Goal: Find specific page/section: Find specific page/section

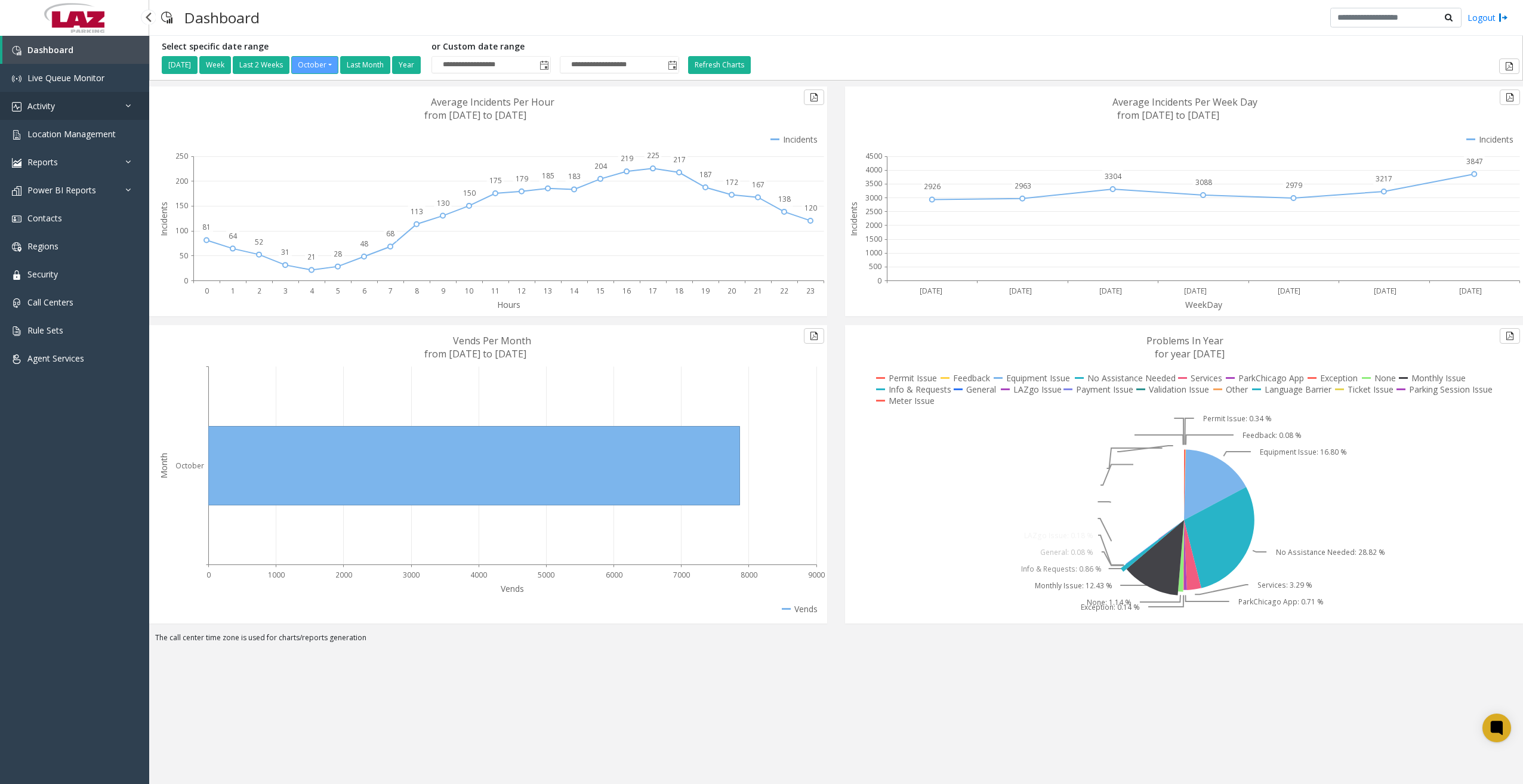
click at [99, 113] on link "Activity" at bounding box center [74, 105] width 149 height 28
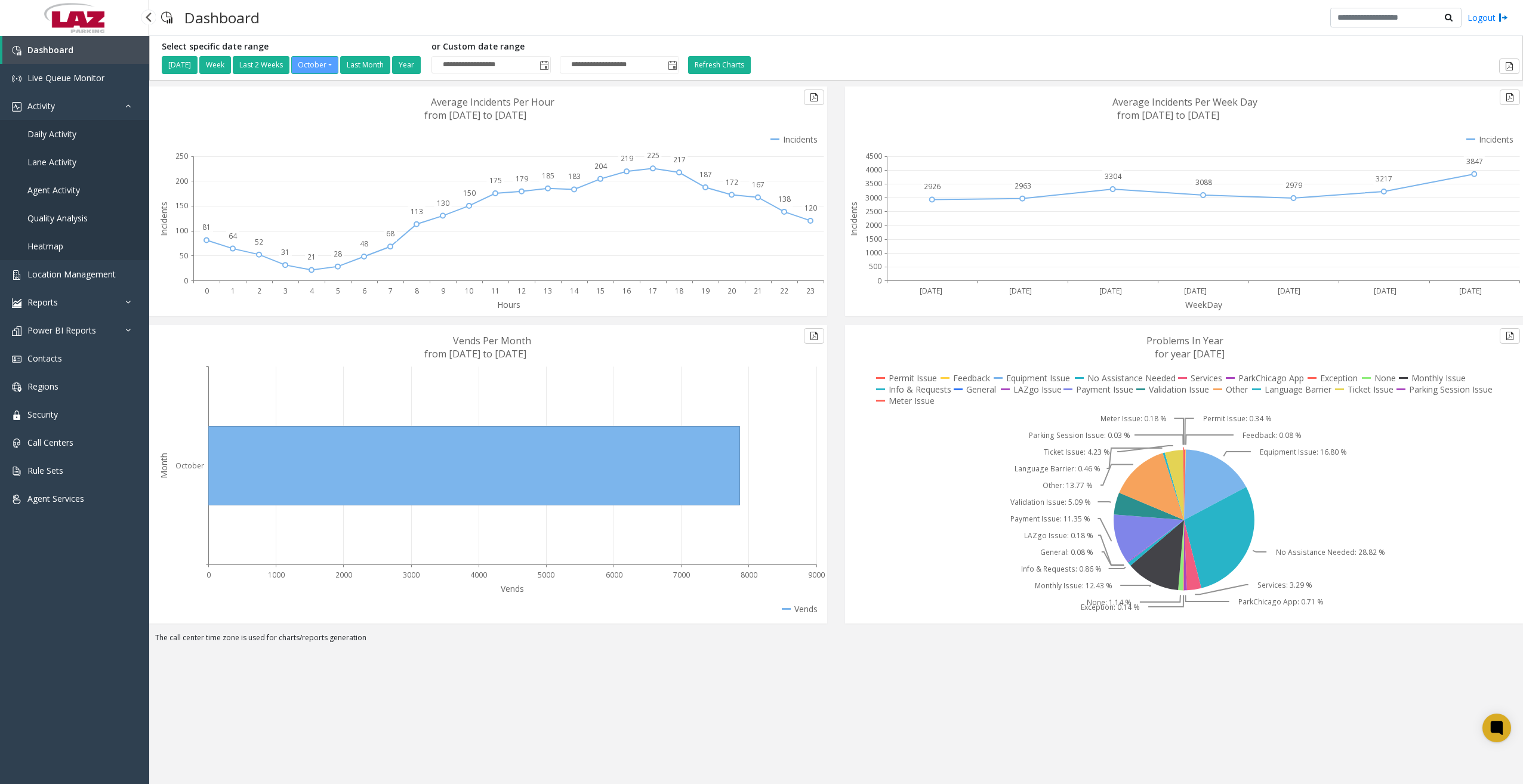
click at [62, 135] on span "Daily Activity" at bounding box center [52, 133] width 49 height 12
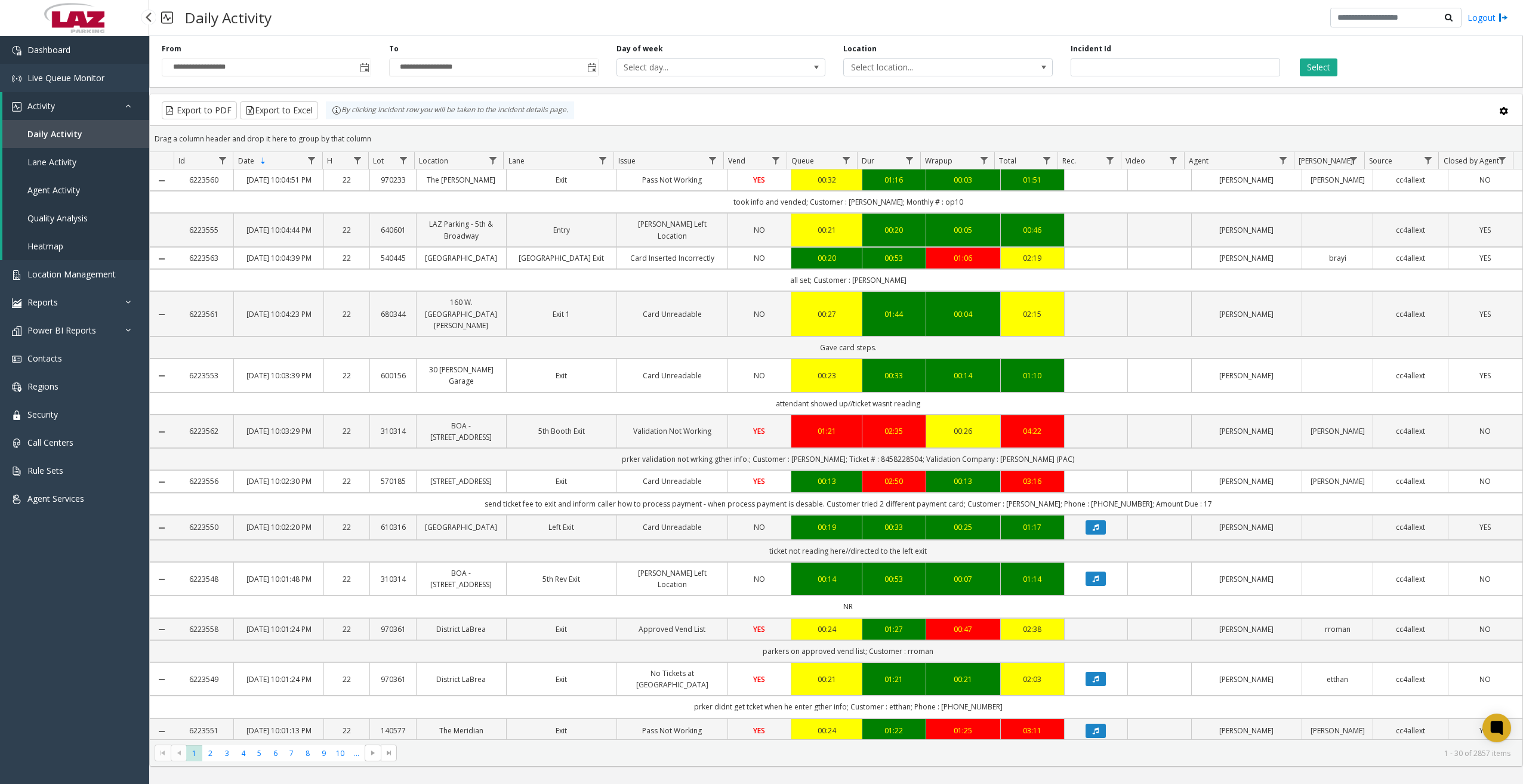
click at [65, 51] on span "Dashboard" at bounding box center [49, 49] width 43 height 12
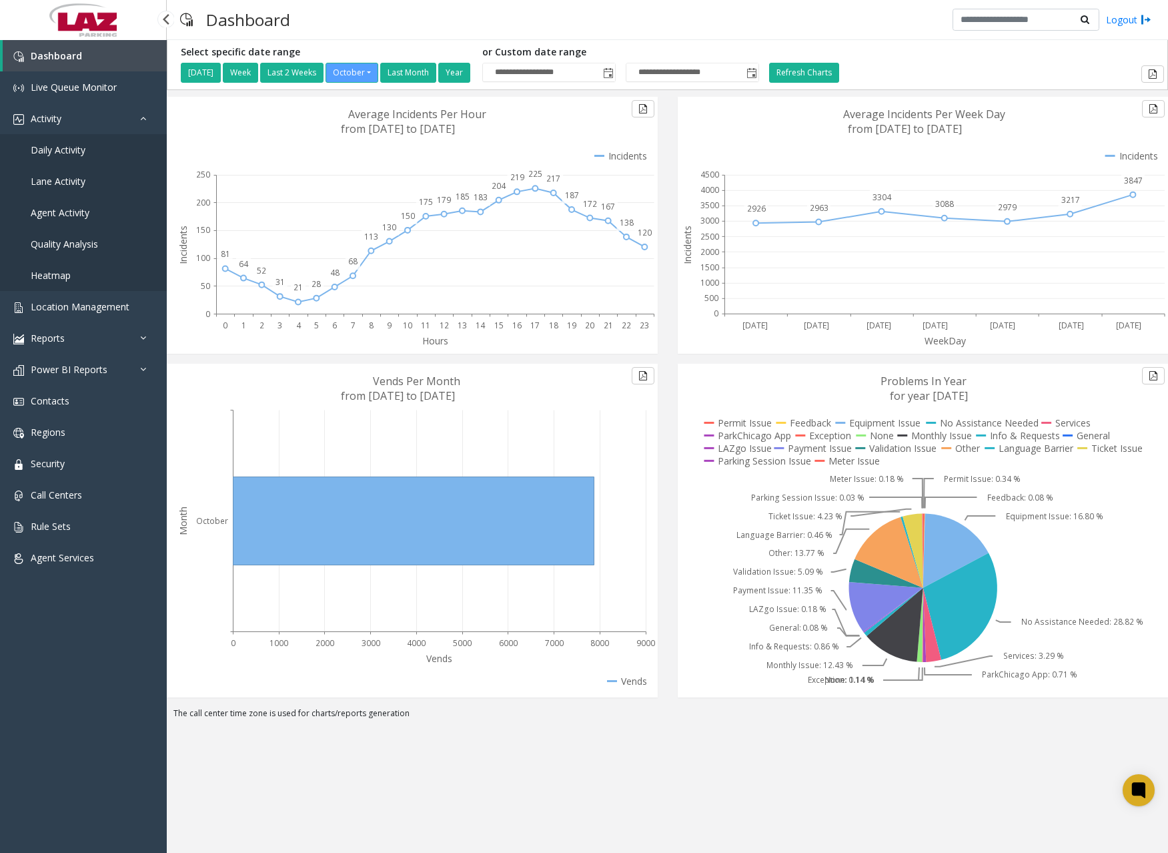
click at [69, 149] on span "Daily Activity" at bounding box center [58, 149] width 55 height 13
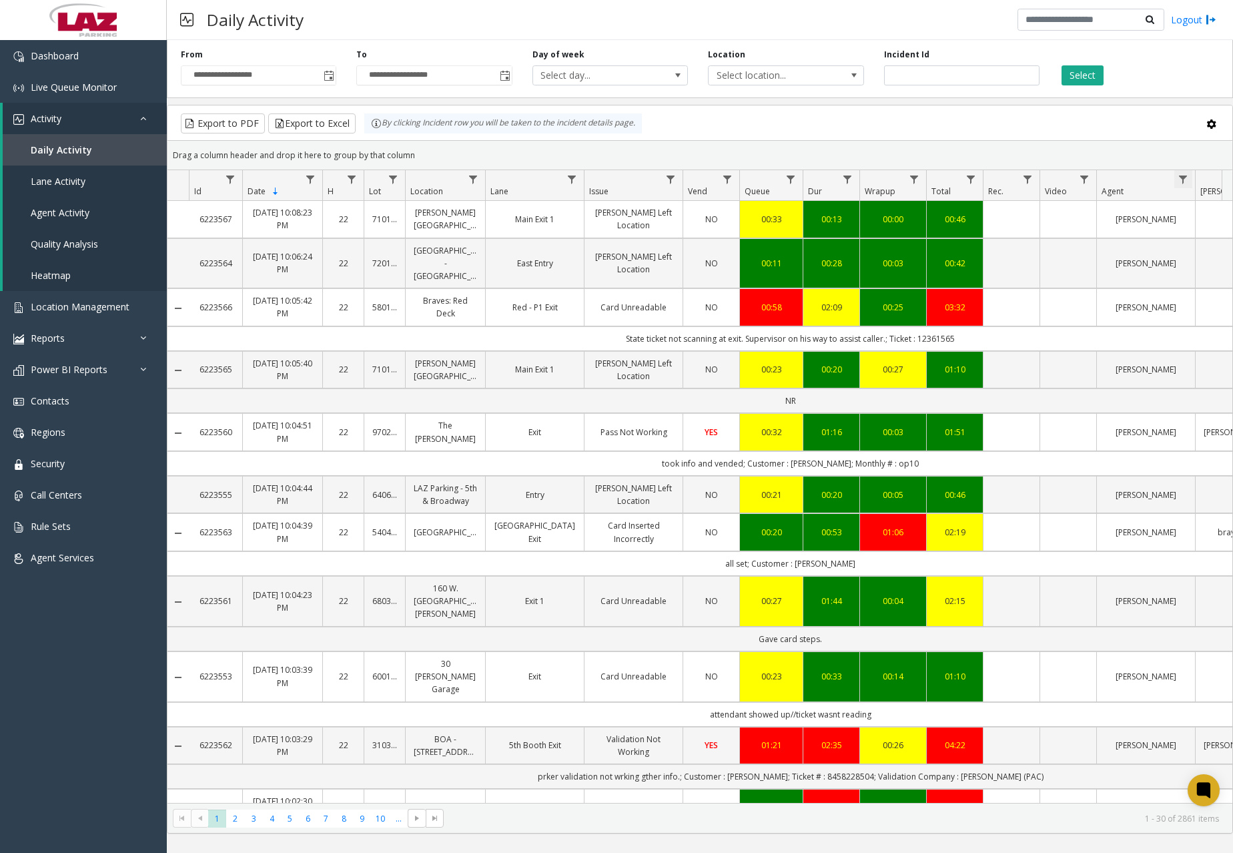
click at [1184, 180] on span "Data table" at bounding box center [1183, 179] width 11 height 11
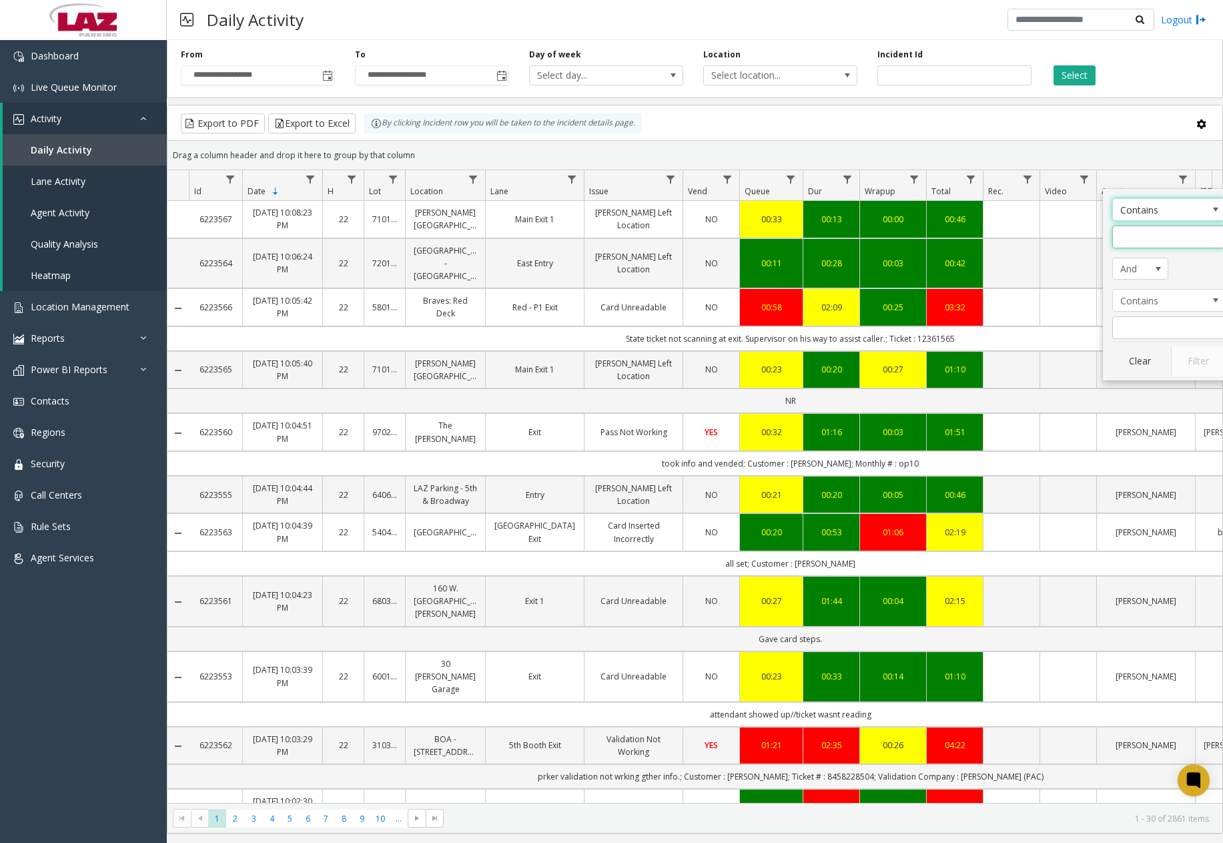
click at [1186, 233] on input "Agent Filter" at bounding box center [1168, 236] width 113 height 23
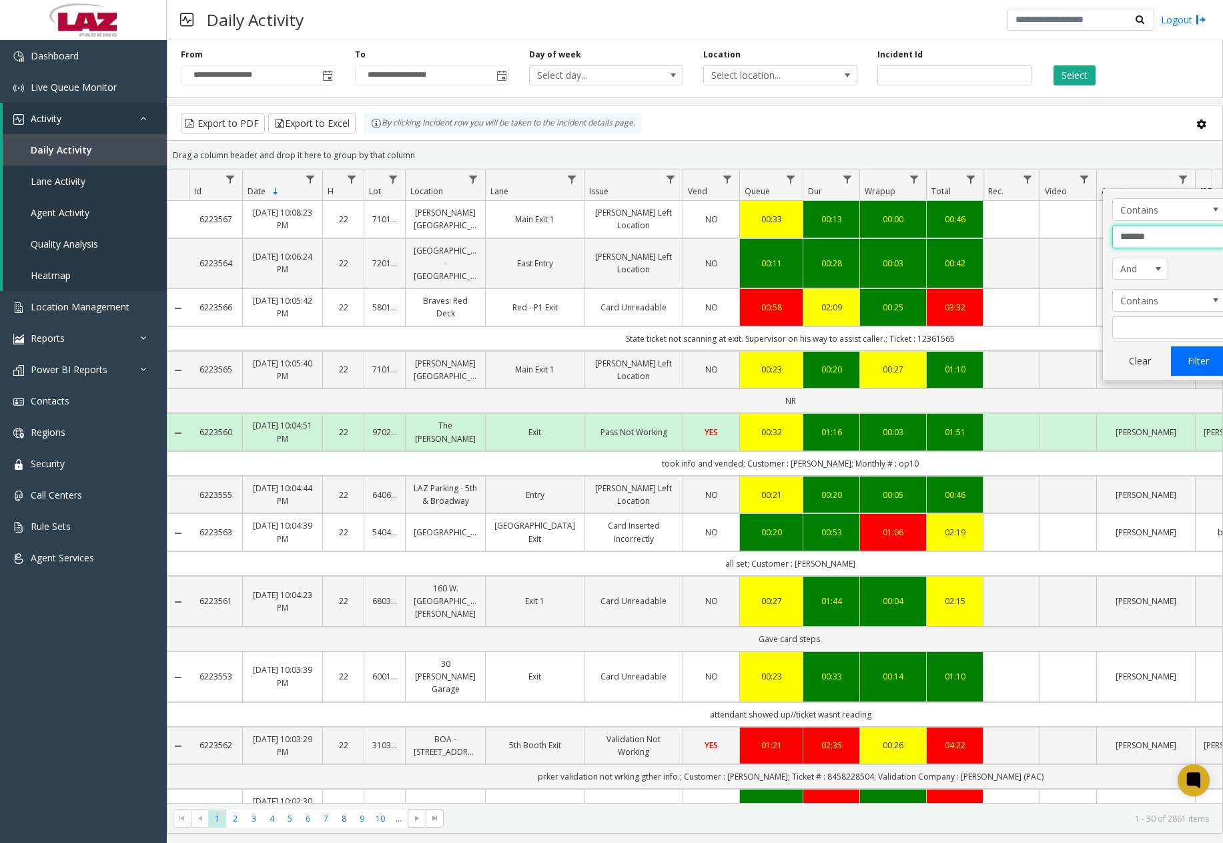
type input "*******"
click at [1183, 368] on button "Filter" at bounding box center [1198, 360] width 55 height 29
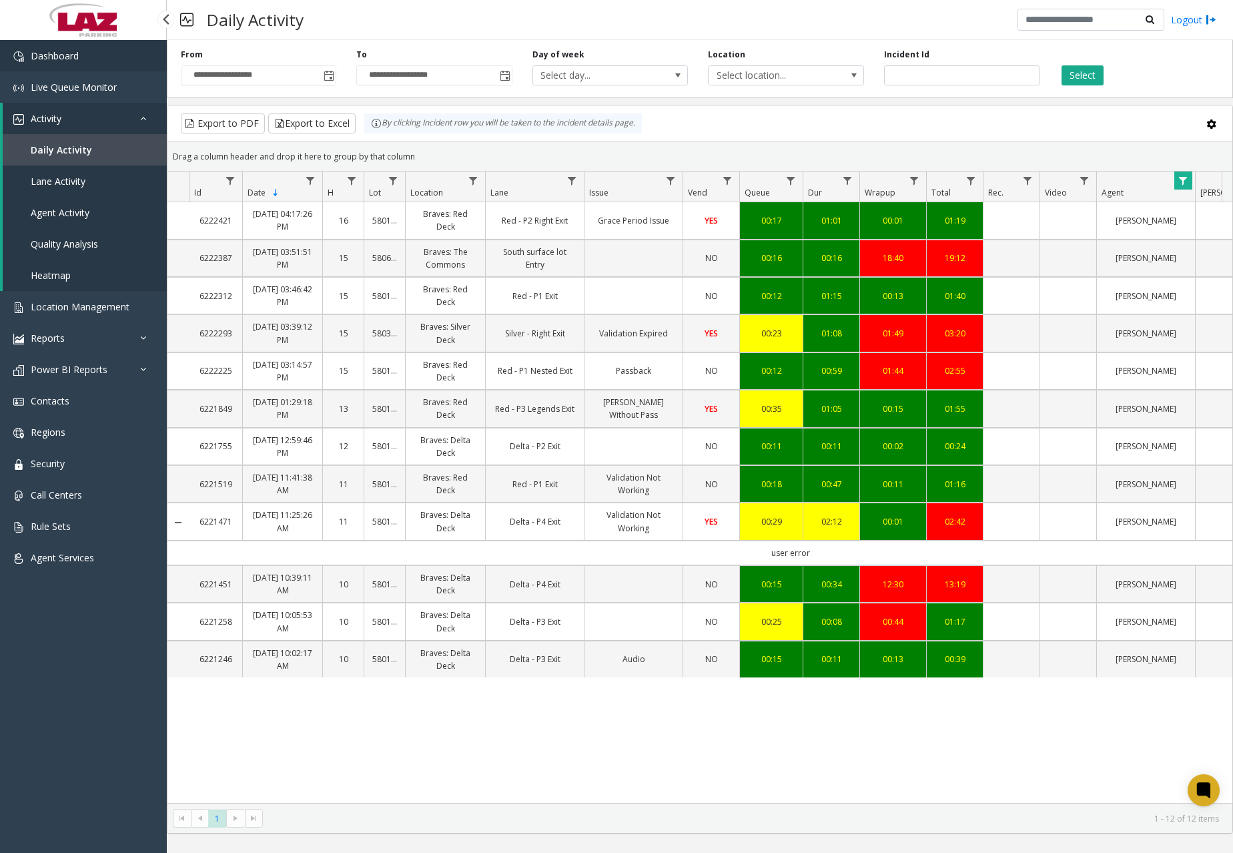
click at [72, 54] on span "Dashboard" at bounding box center [55, 55] width 48 height 13
